Goal: Navigation & Orientation: Find specific page/section

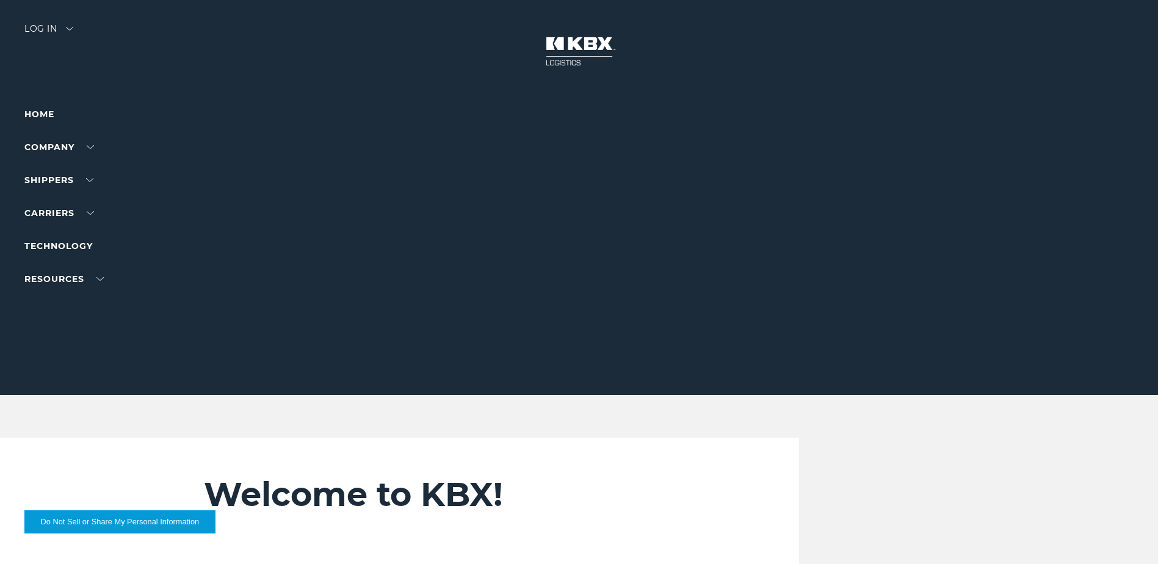
click at [59, 34] on div "Log in" at bounding box center [48, 33] width 49 height 18
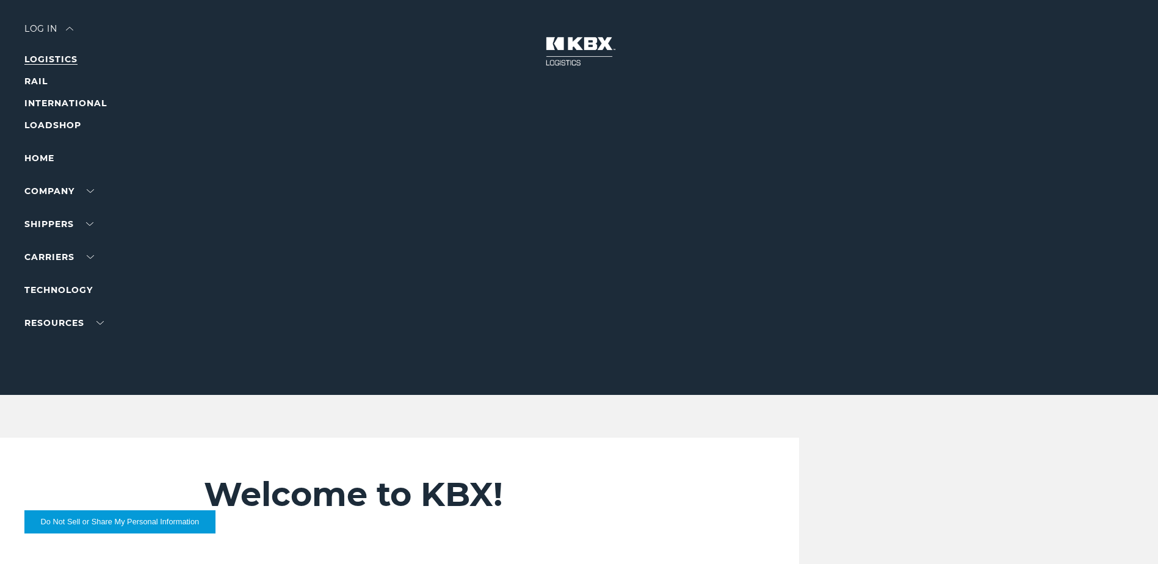
click at [64, 54] on link "LOGISTICS" at bounding box center [50, 59] width 53 height 11
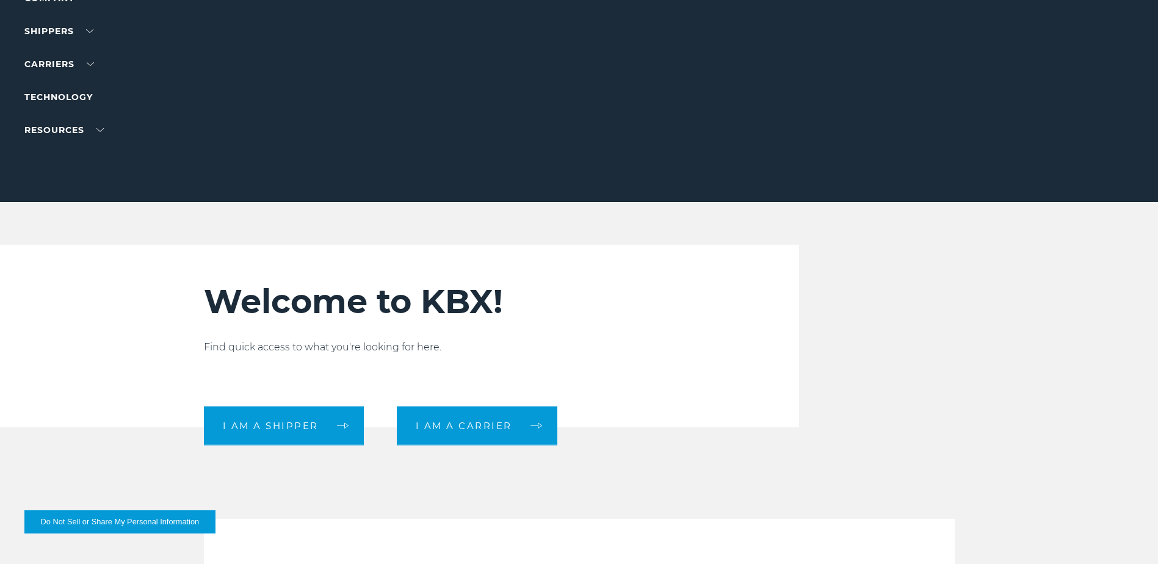
scroll to position [305, 0]
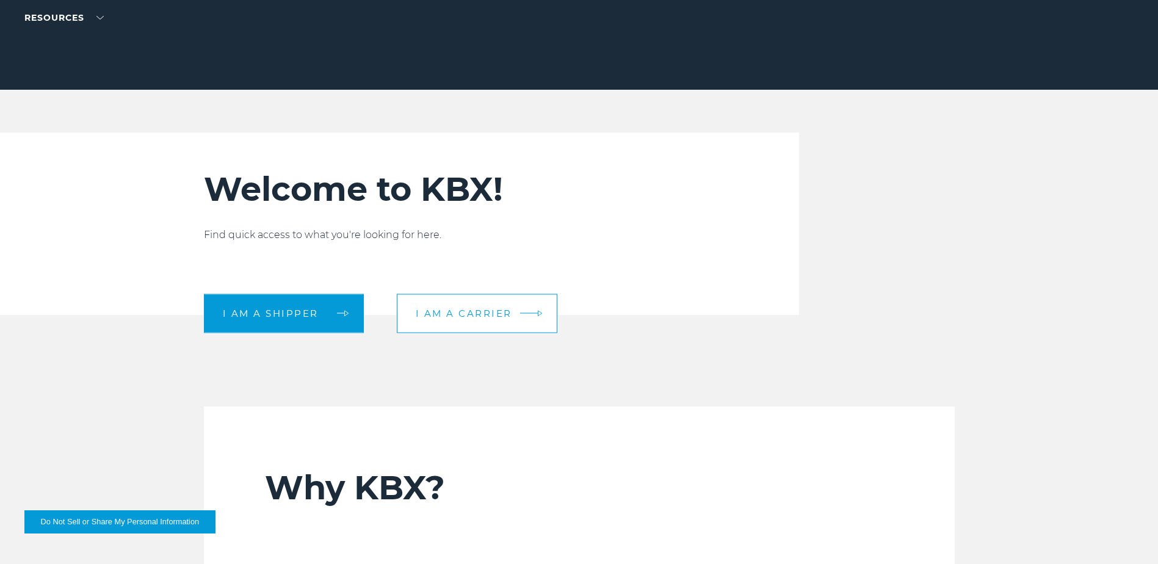
click at [474, 315] on span "I am a carrier" at bounding box center [464, 313] width 96 height 9
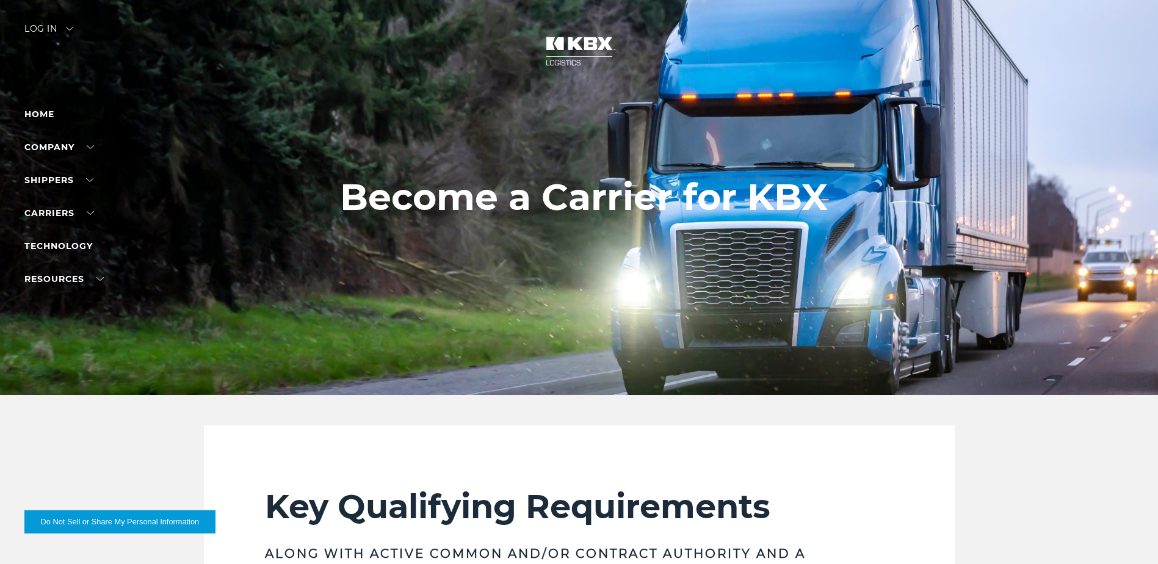
click at [73, 29] on img at bounding box center [69, 29] width 7 height 4
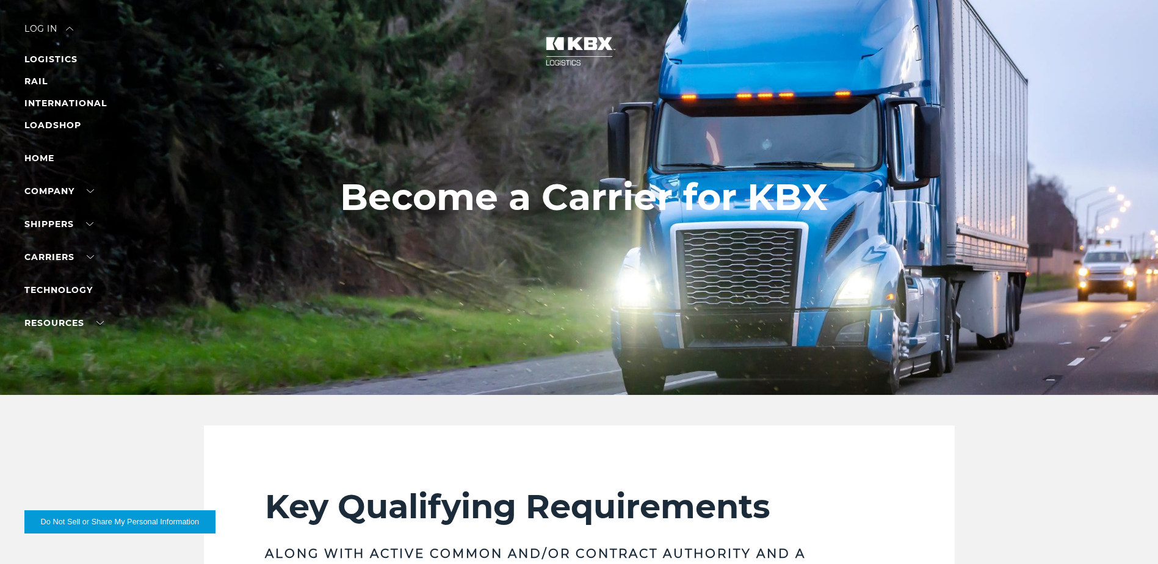
click at [60, 30] on div "Log in" at bounding box center [48, 33] width 49 height 18
